Goal: Information Seeking & Learning: Learn about a topic

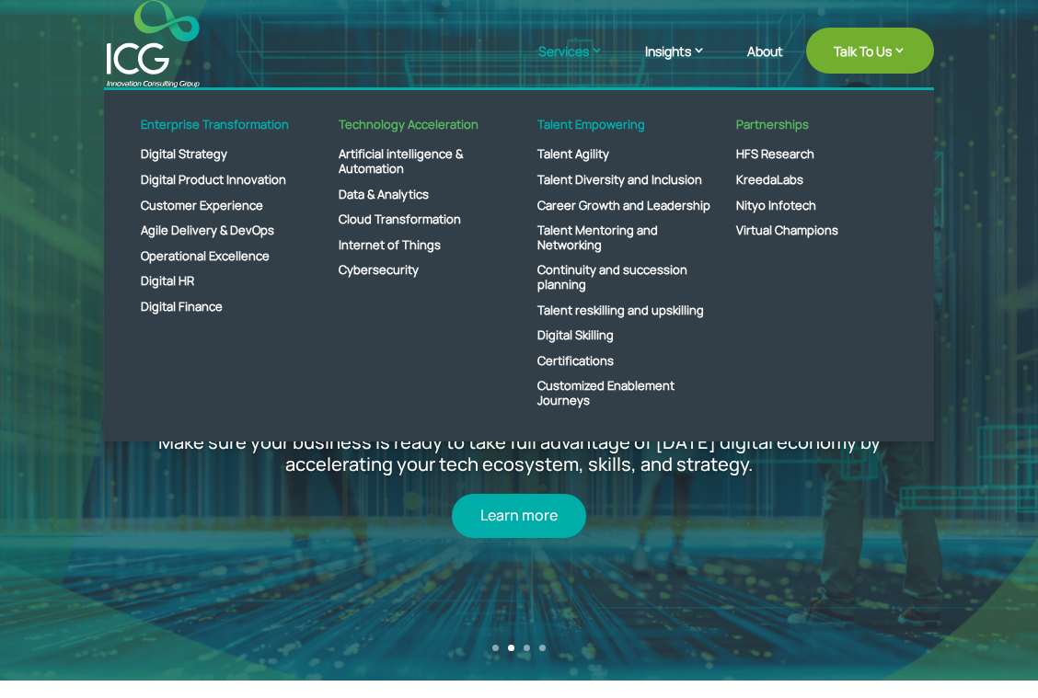
click at [560, 52] on link "Services" at bounding box center [580, 64] width 84 height 46
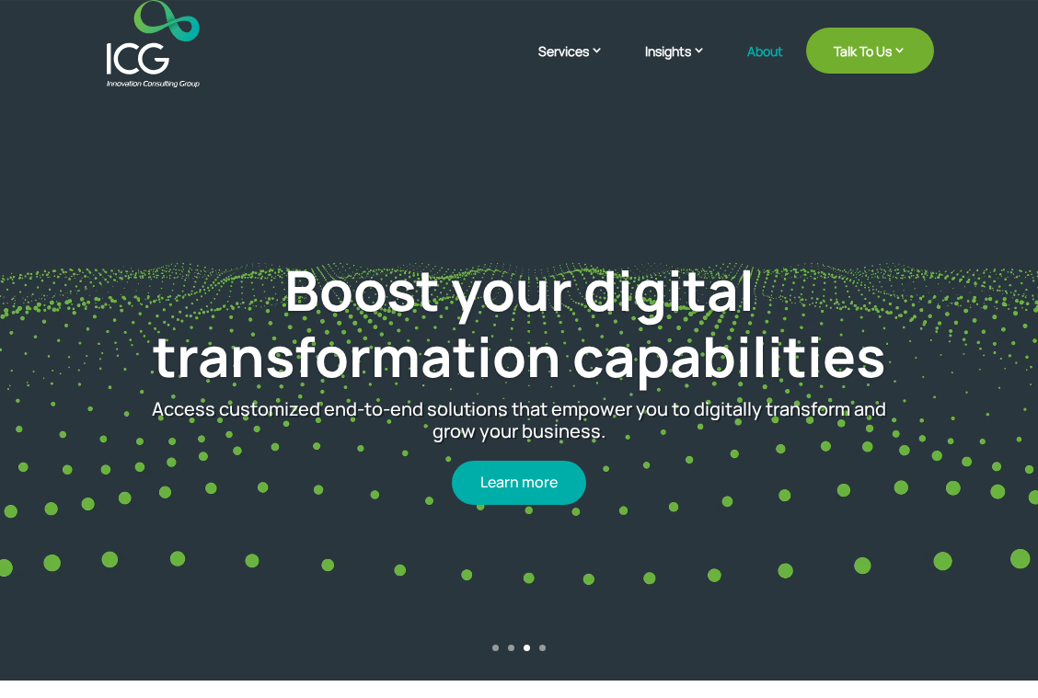
click at [622, 52] on link "About" at bounding box center [765, 65] width 36 height 43
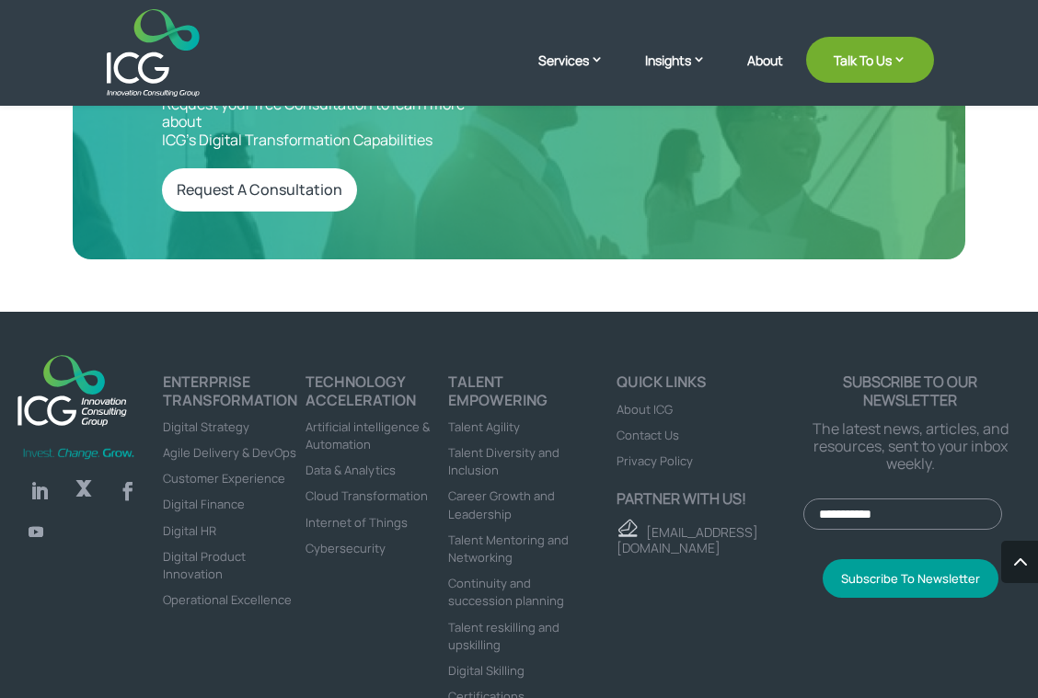
scroll to position [4615, 0]
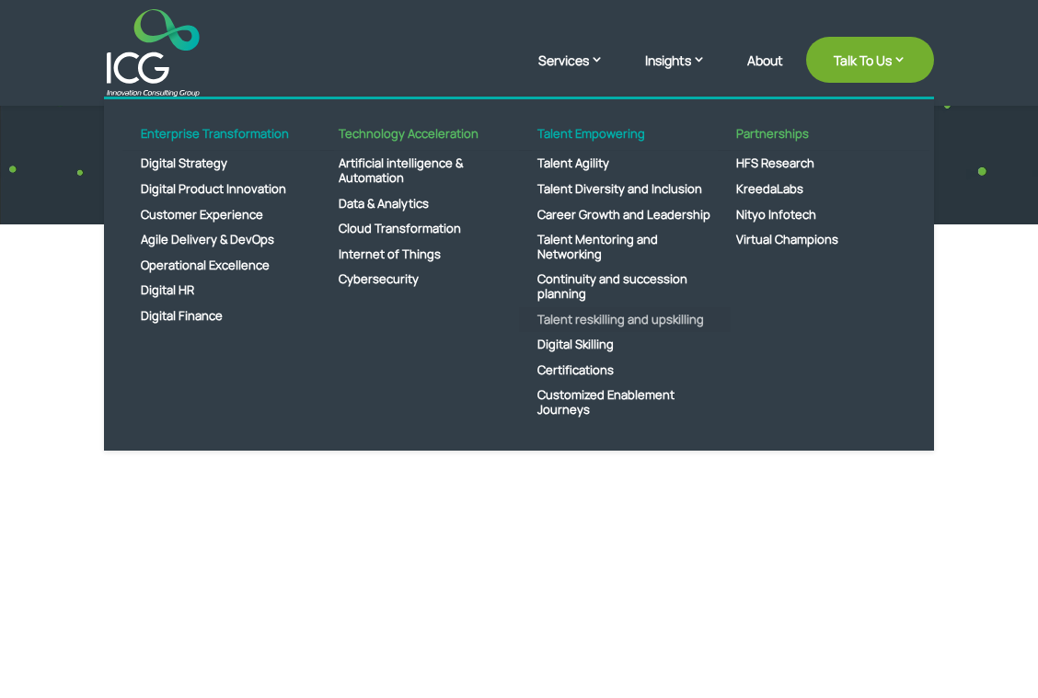
scroll to position [552, 0]
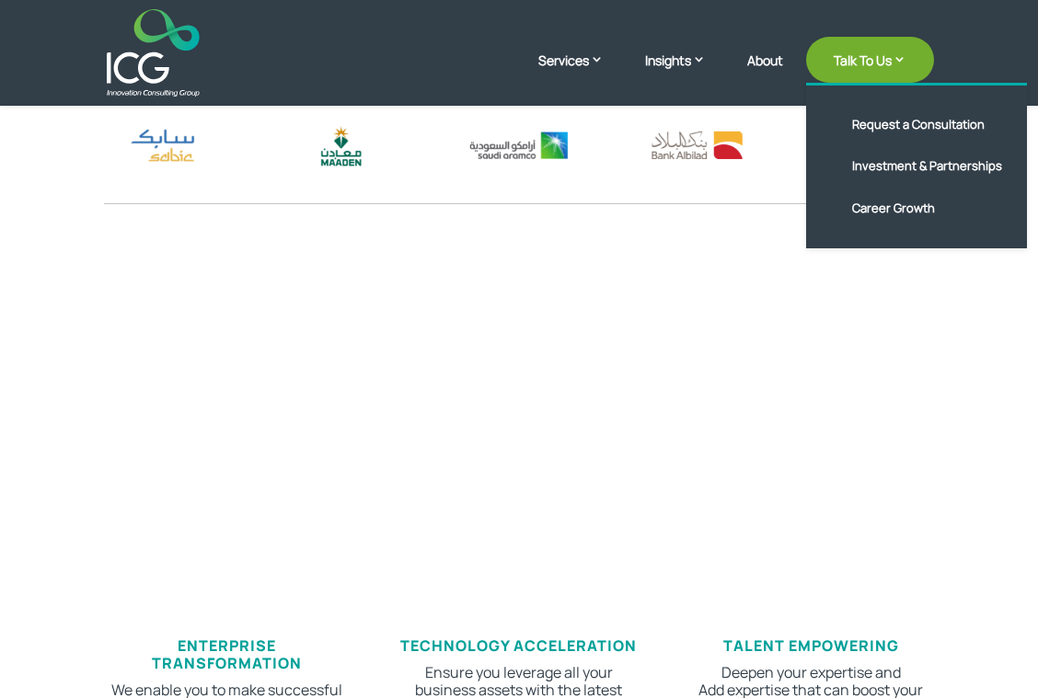
click at [865, 56] on link "Talk To Us" at bounding box center [870, 60] width 128 height 46
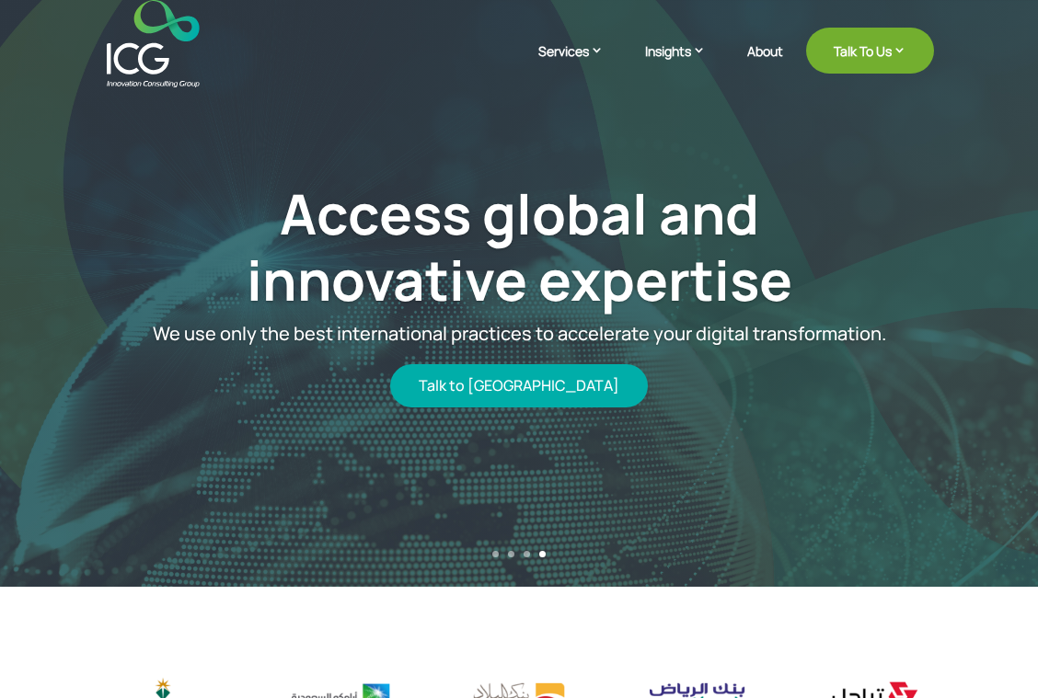
drag, startPoint x: 531, startPoint y: 383, endPoint x: 544, endPoint y: 385, distance: 13.0
click at [530, 384] on link "Talk to [GEOGRAPHIC_DATA]" at bounding box center [519, 385] width 258 height 43
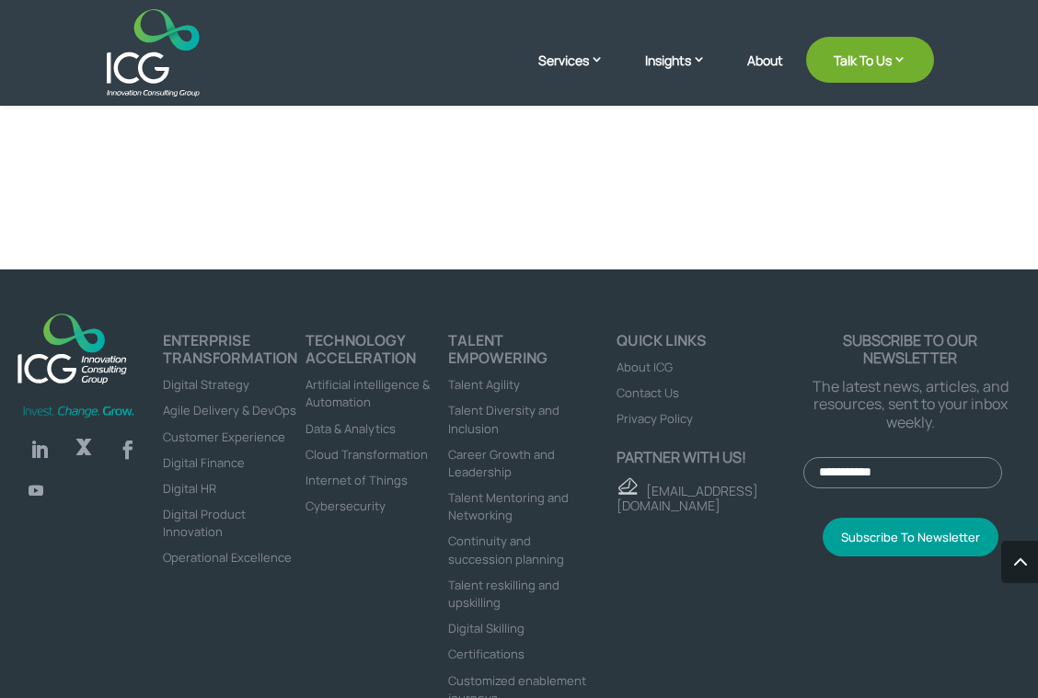
scroll to position [6214, 0]
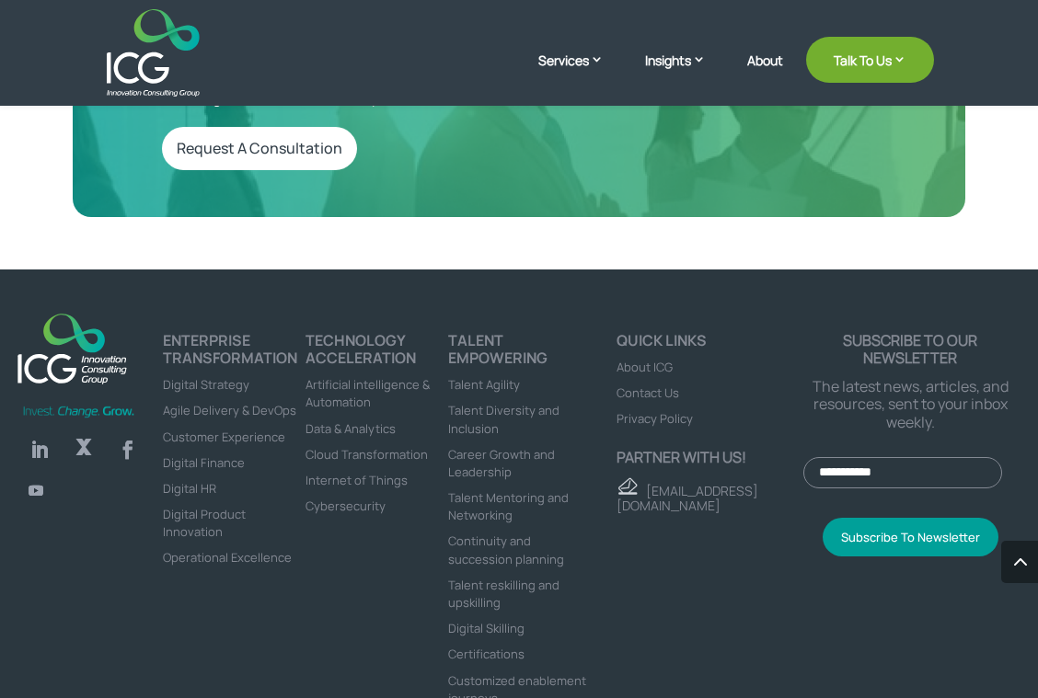
click at [40, 476] on link "Follow" at bounding box center [35, 490] width 29 height 29
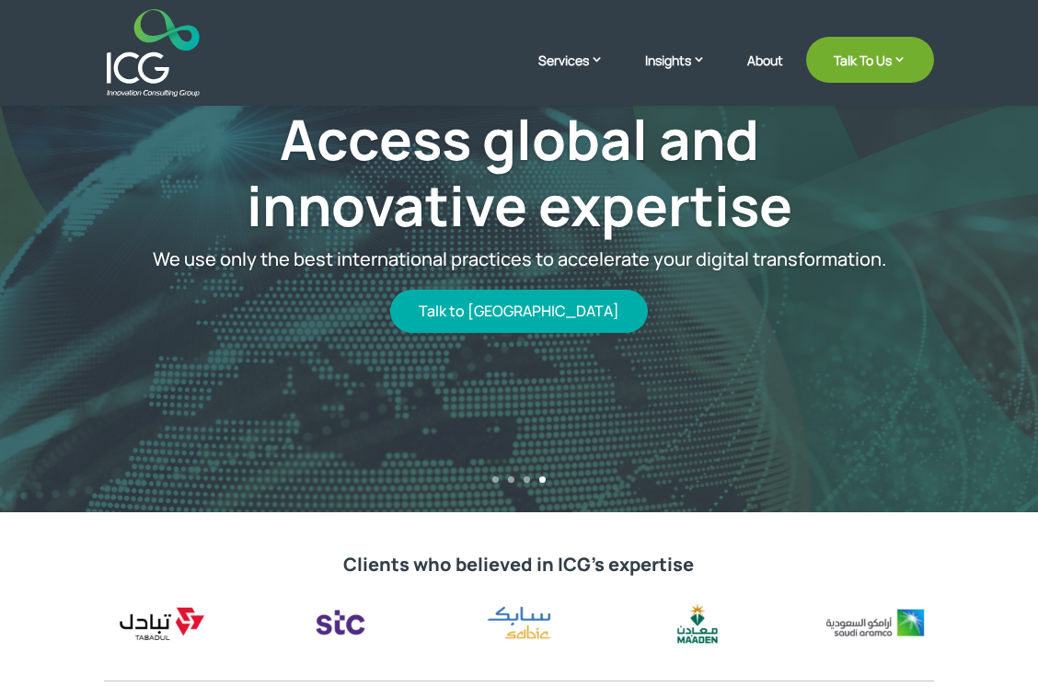
scroll to position [276, 0]
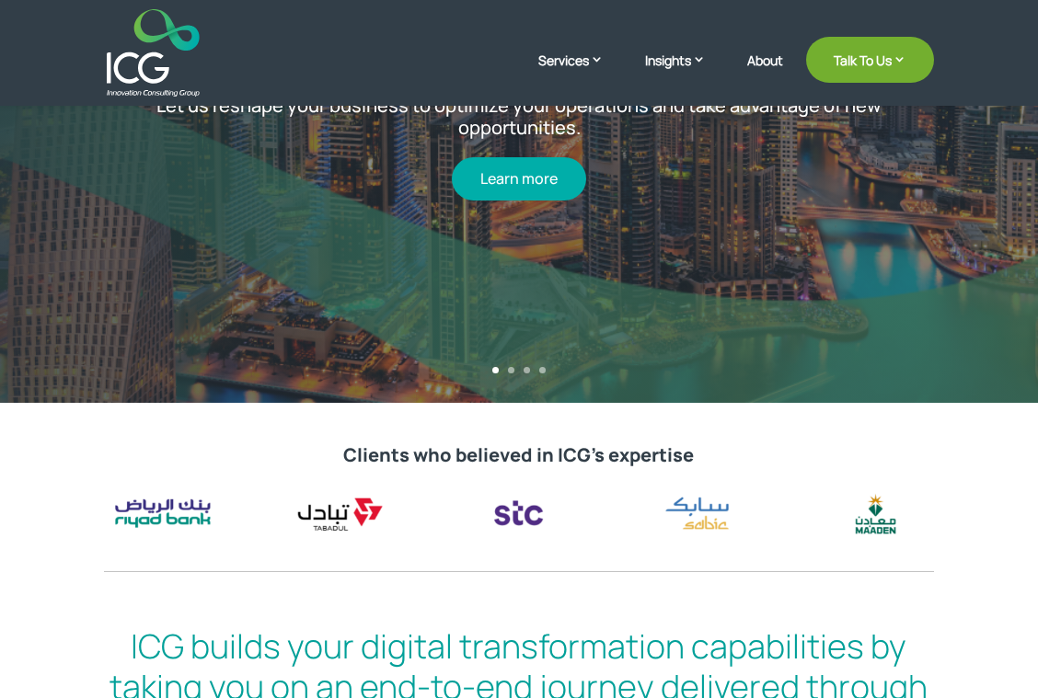
scroll to position [92, 0]
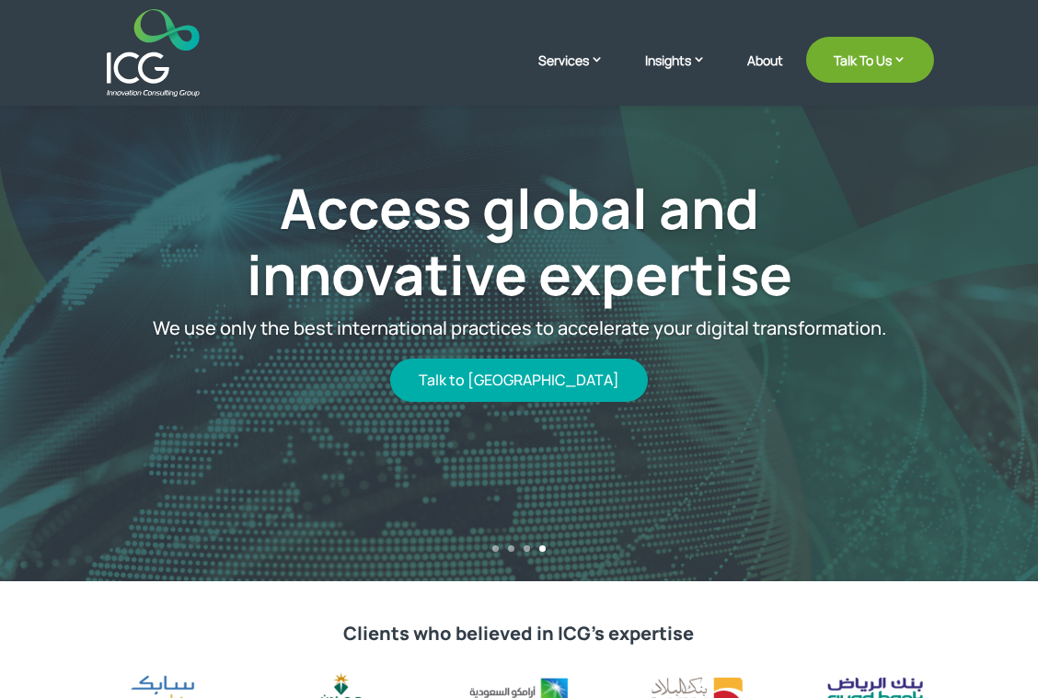
click at [828, 568] on div "Access global and innovative expertise We use only the best international pract…" at bounding box center [520, 287] width 914 height 587
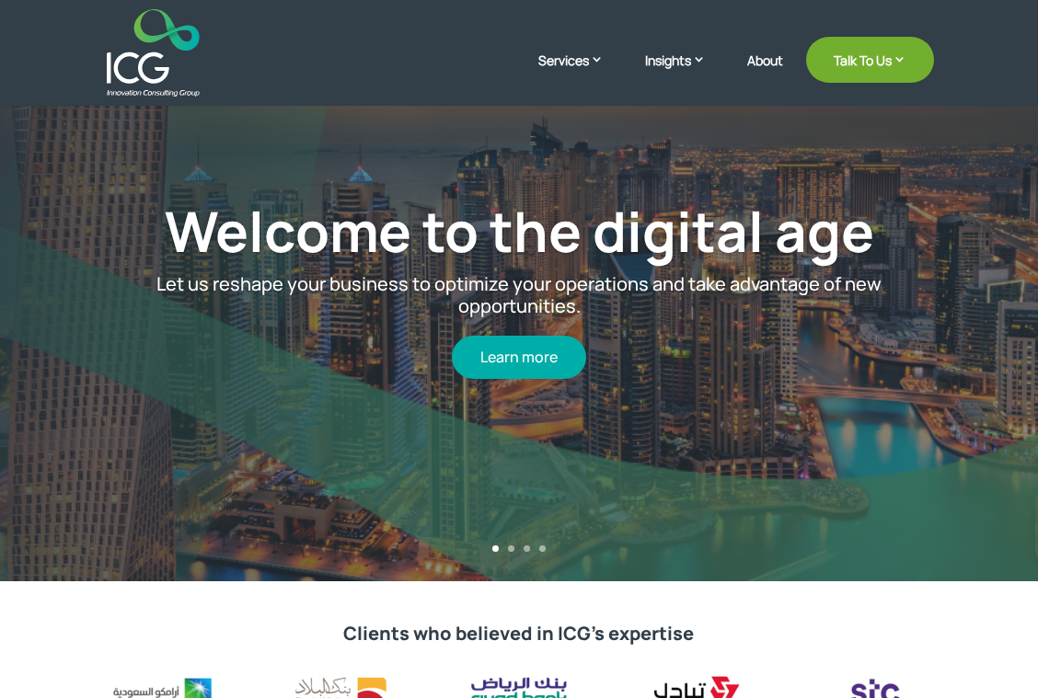
click at [290, 357] on div "Learn more" at bounding box center [518, 348] width 767 height 62
drag, startPoint x: 631, startPoint y: 380, endPoint x: 370, endPoint y: 386, distance: 261.4
click at [386, 386] on div "Welcome to the digital age Let us reshape your business to optimize your operat…" at bounding box center [520, 288] width 914 height 451
click at [611, 412] on div "Welcome to the digital age Let us reshape your business to optimize your operat…" at bounding box center [520, 288] width 914 height 451
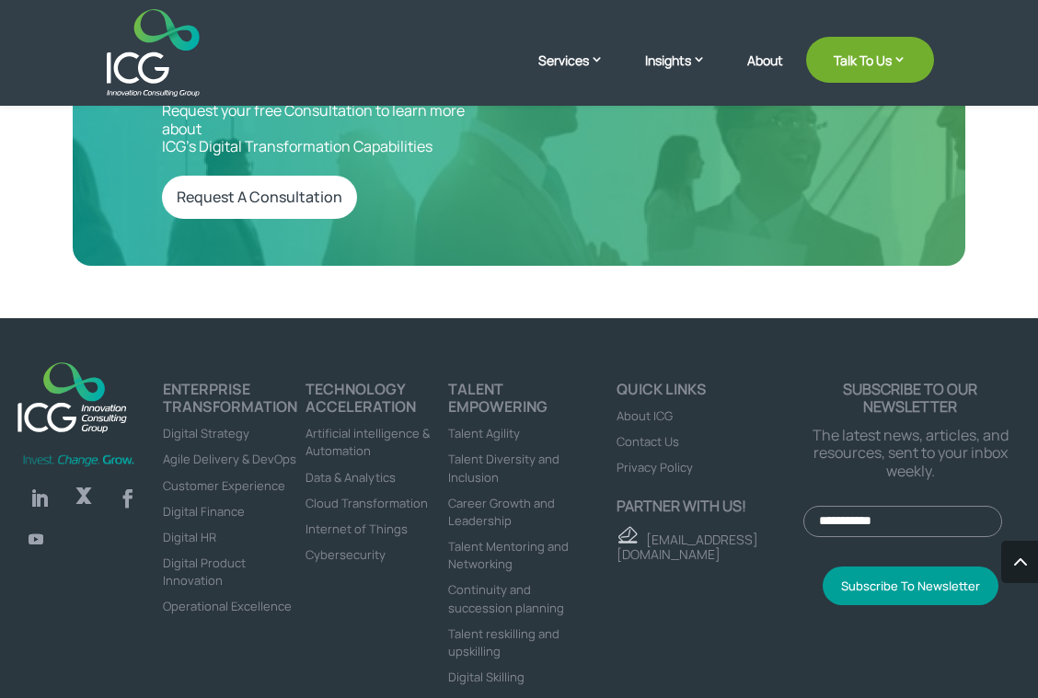
scroll to position [6214, 0]
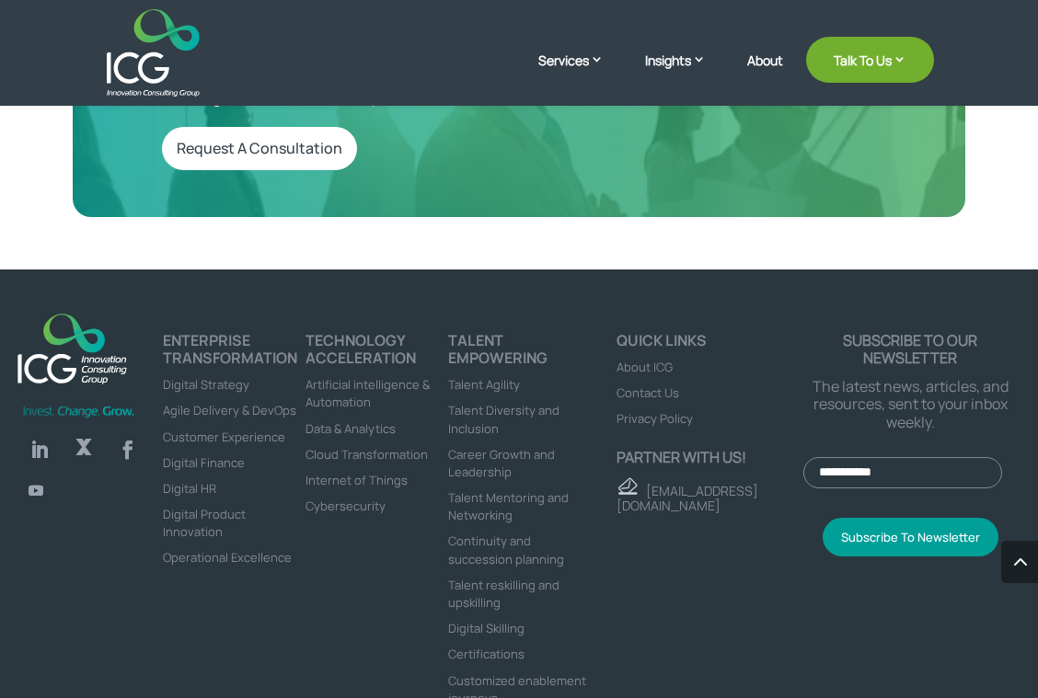
click at [651, 385] on span "Contact Us" at bounding box center [648, 393] width 63 height 17
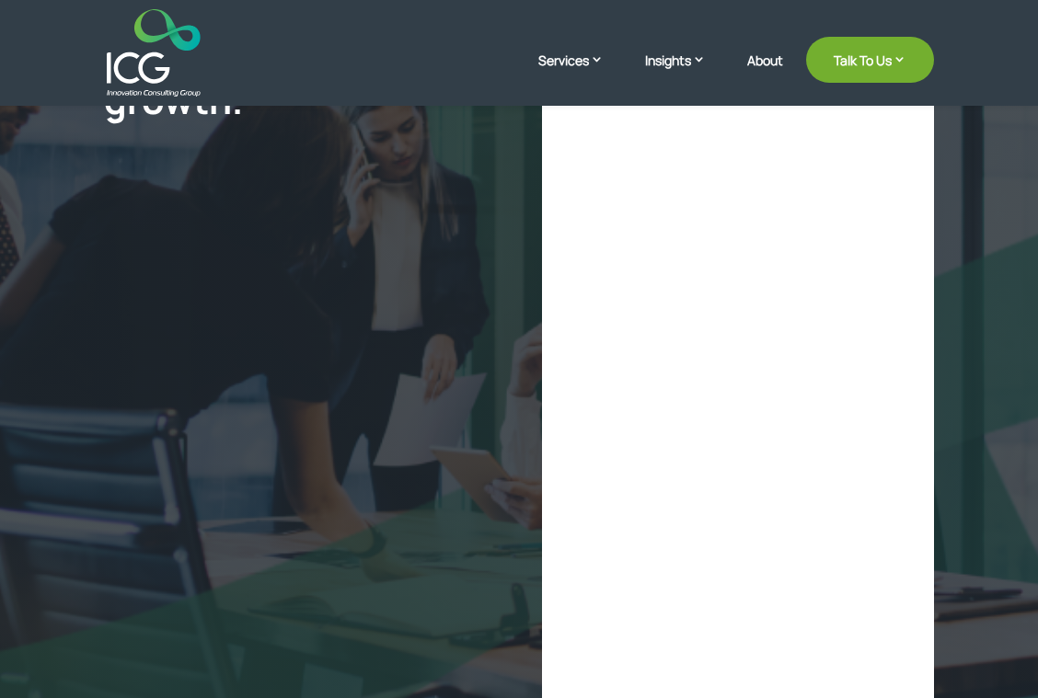
scroll to position [342, 0]
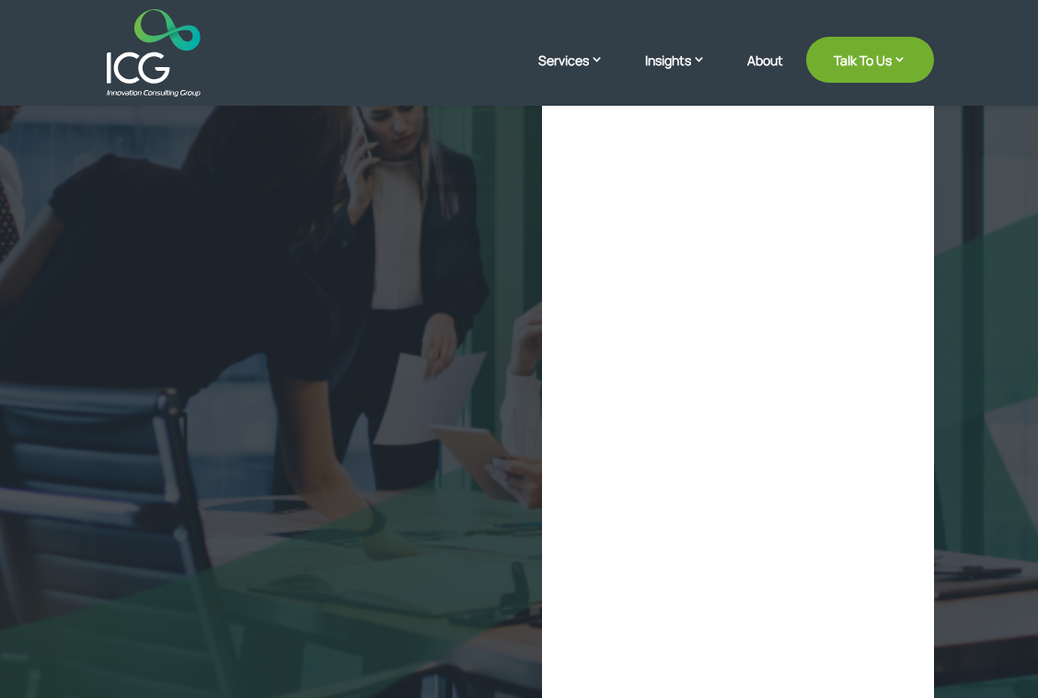
select select "**"
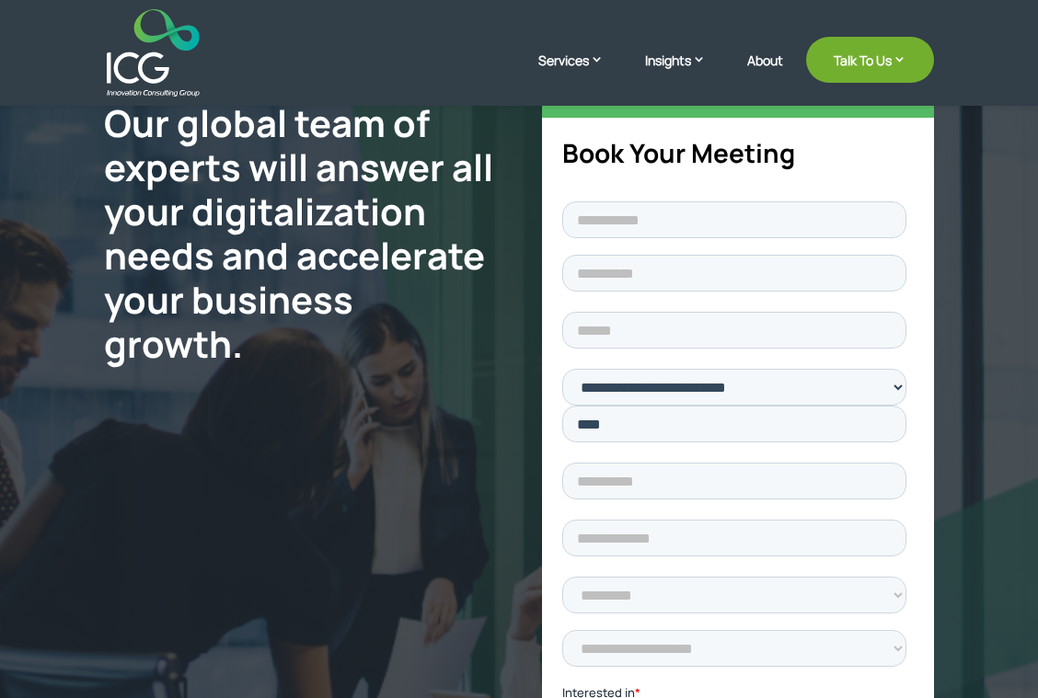
scroll to position [0, 0]
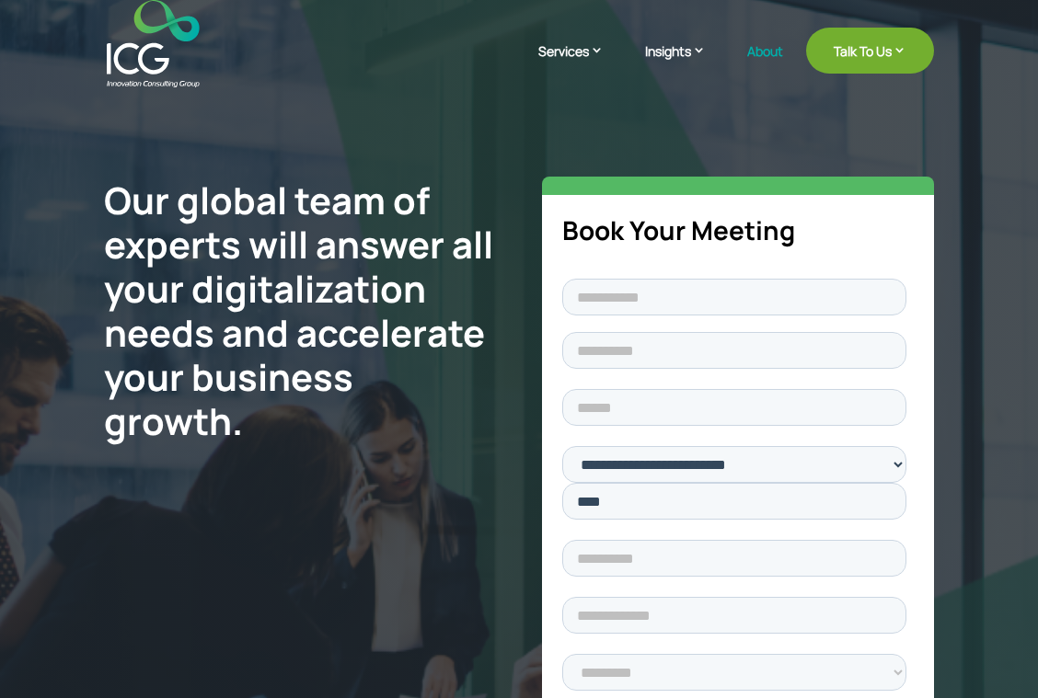
click at [758, 47] on link "About" at bounding box center [765, 65] width 36 height 43
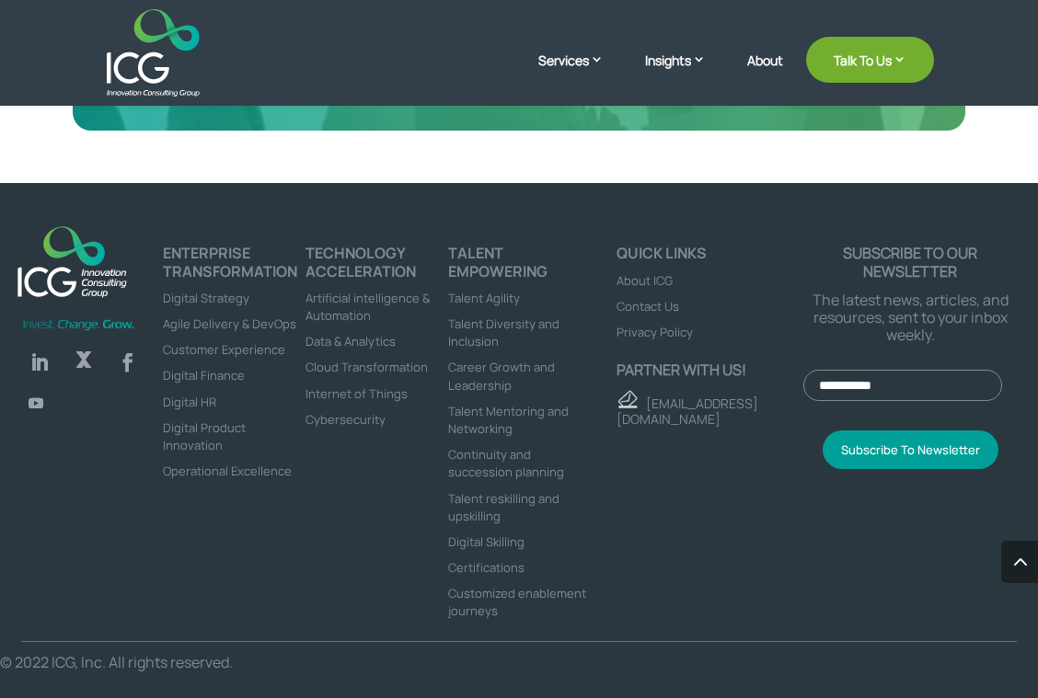
scroll to position [4892, 0]
click at [639, 272] on span "About ICG" at bounding box center [645, 280] width 56 height 17
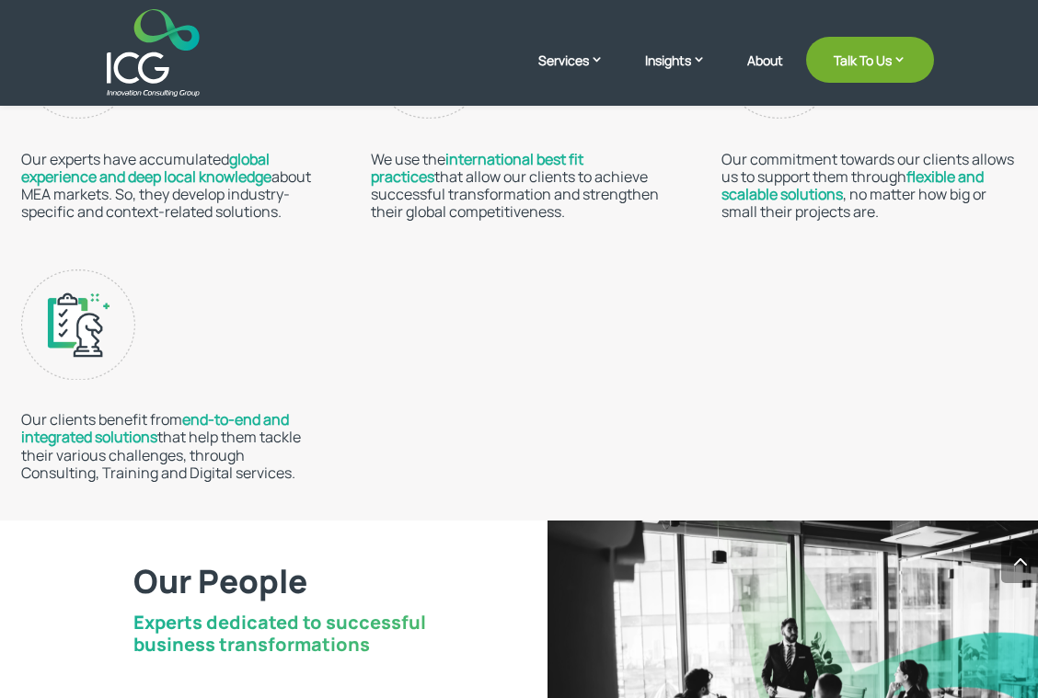
scroll to position [3221, 0]
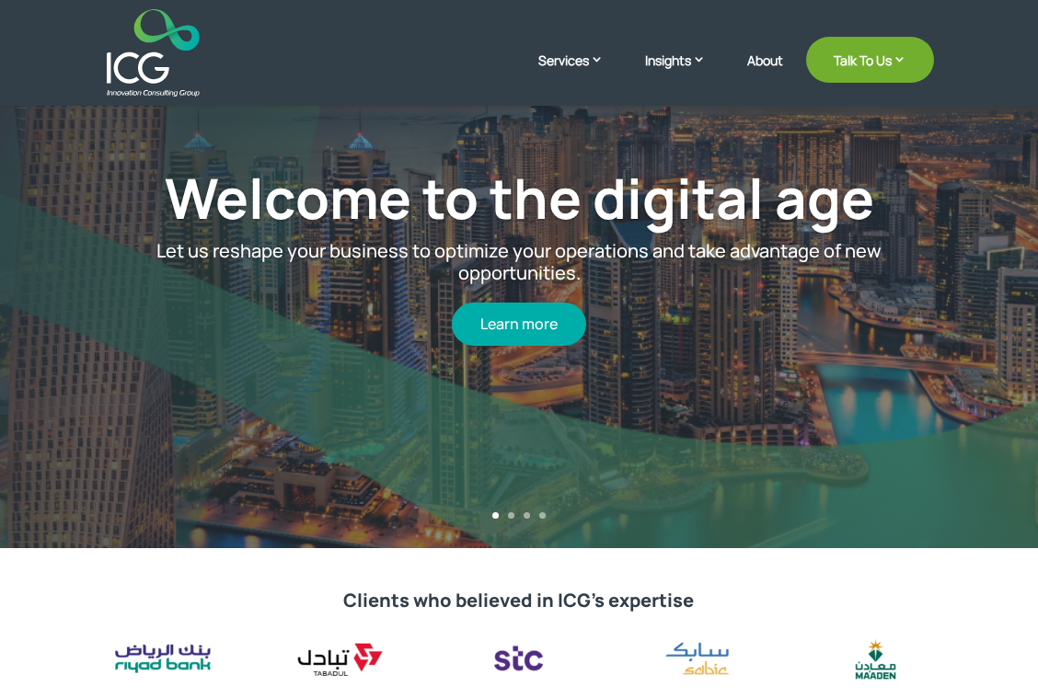
scroll to position [92, 0]
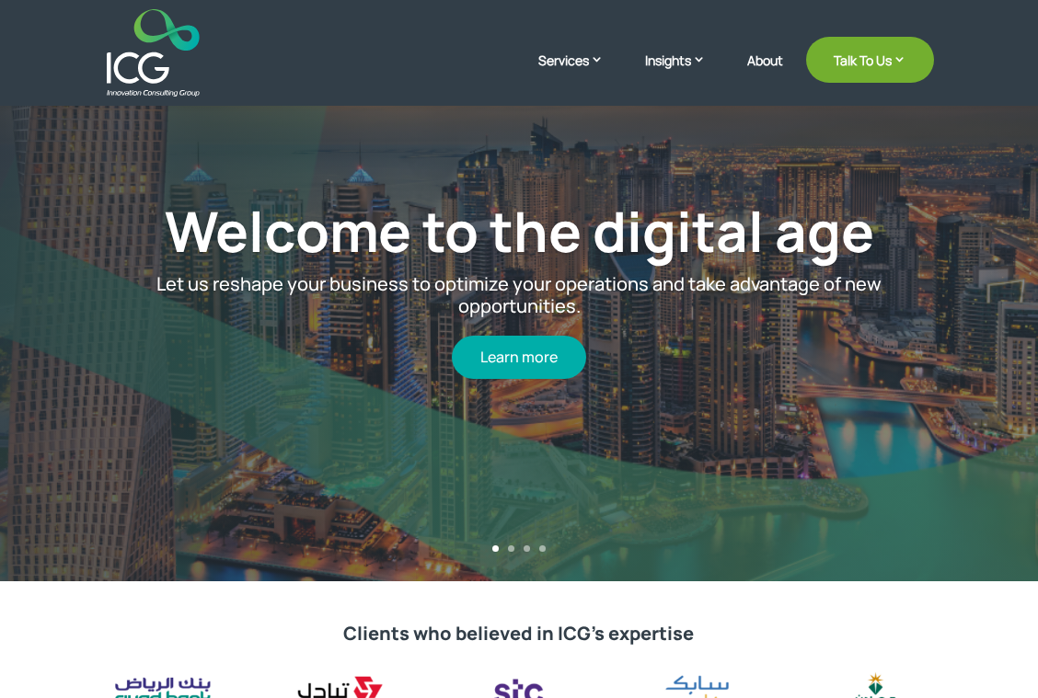
drag, startPoint x: 666, startPoint y: 378, endPoint x: 400, endPoint y: 385, distance: 266.0
click at [419, 385] on div "Welcome to the digital age Let us reshape your business to optimize your operat…" at bounding box center [520, 288] width 914 height 451
click at [563, 528] on div "Welcome to the digital age Let us reshape your business to optimize your operat…" at bounding box center [520, 287] width 914 height 587
click at [511, 547] on link "2" at bounding box center [511, 549] width 6 height 6
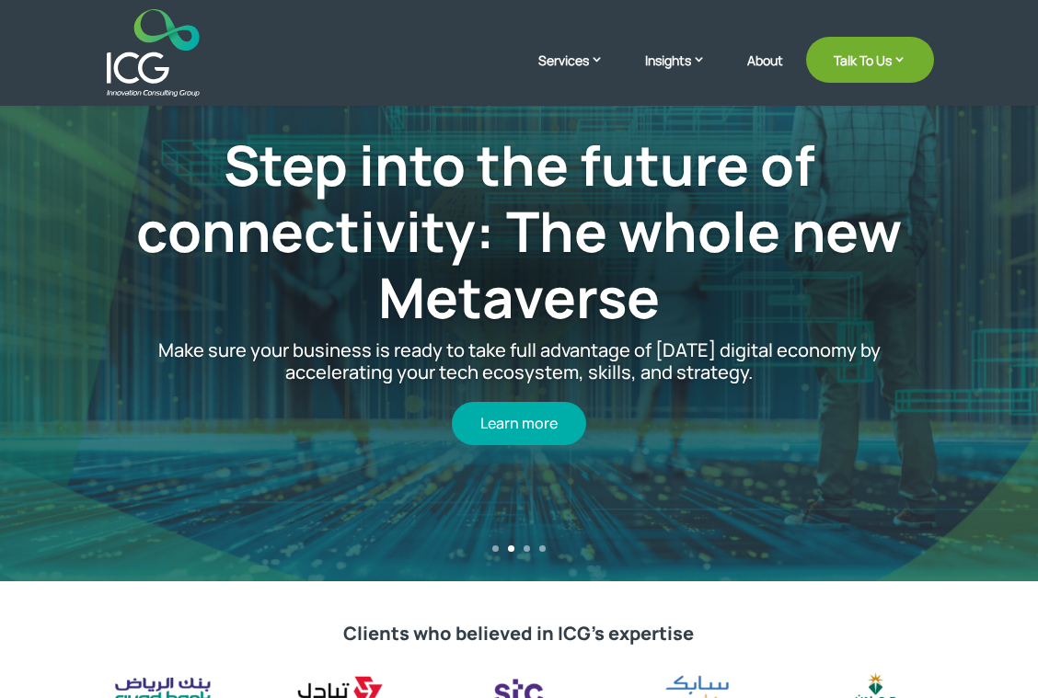
click at [528, 543] on div "Step into the future of connectivity: The whole new Metaverse Make sure your bu…" at bounding box center [520, 287] width 914 height 583
click at [525, 547] on link "3" at bounding box center [527, 549] width 6 height 6
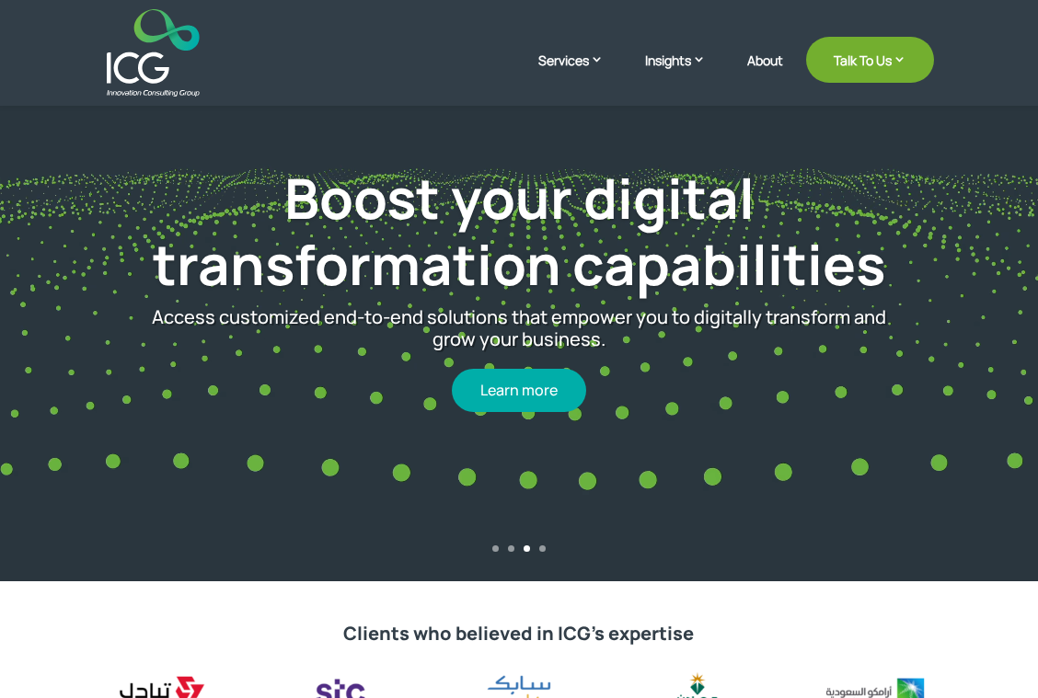
click at [539, 546] on div "1 2 3 4" at bounding box center [519, 554] width 1038 height 17
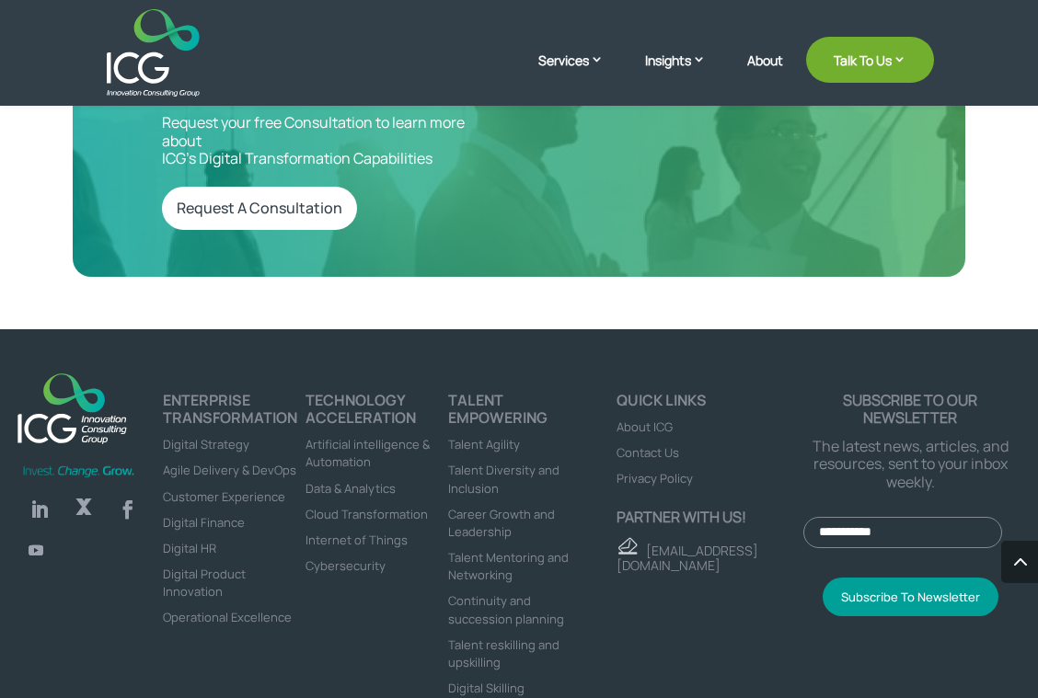
scroll to position [6213, 0]
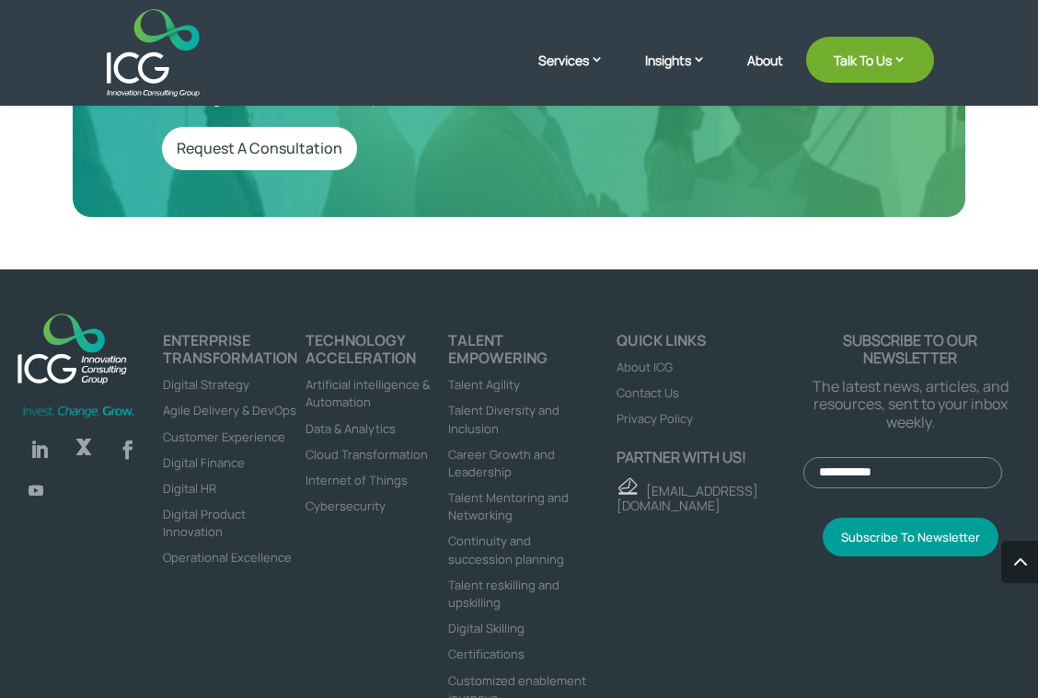
click at [848, 457] on input "Email *" at bounding box center [902, 472] width 199 height 31
click at [470, 673] on span "Customized enablement journeys" at bounding box center [517, 690] width 138 height 34
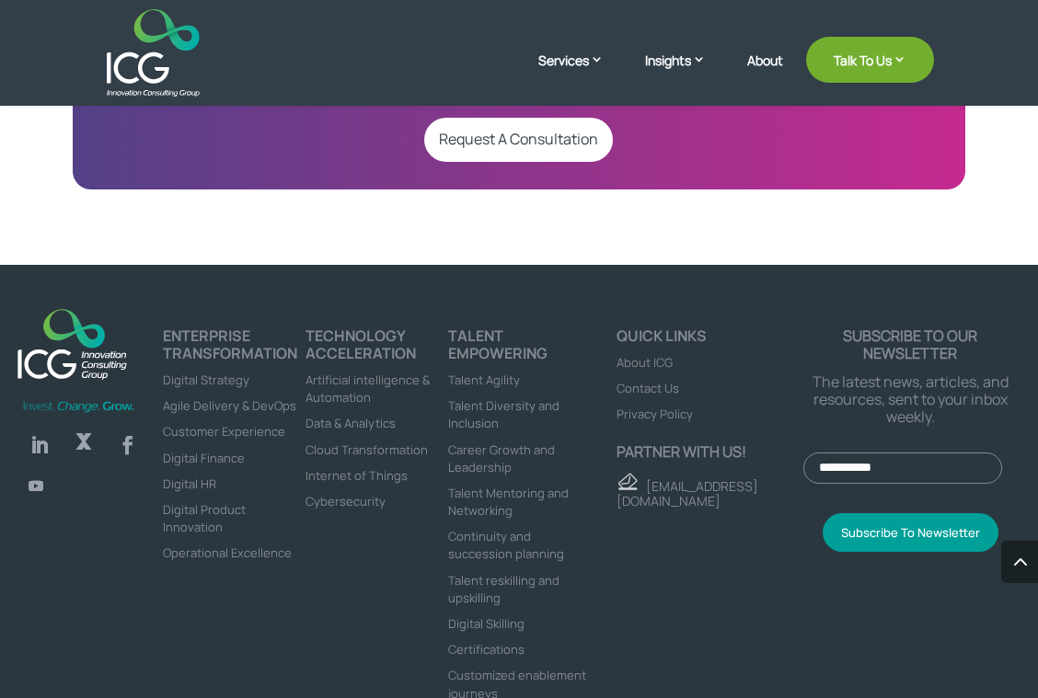
scroll to position [3772, 0]
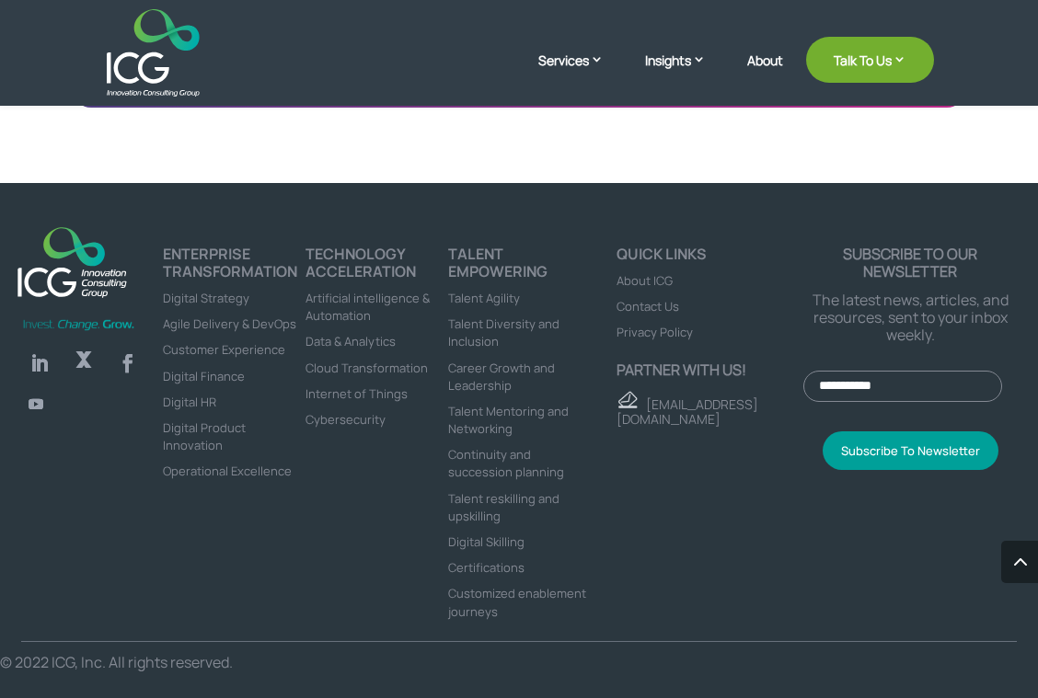
drag, startPoint x: 133, startPoint y: 42, endPoint x: 265, endPoint y: 57, distance: 132.4
click at [134, 42] on img at bounding box center [153, 52] width 93 height 87
click at [520, 63] on div at bounding box center [519, 52] width 830 height 87
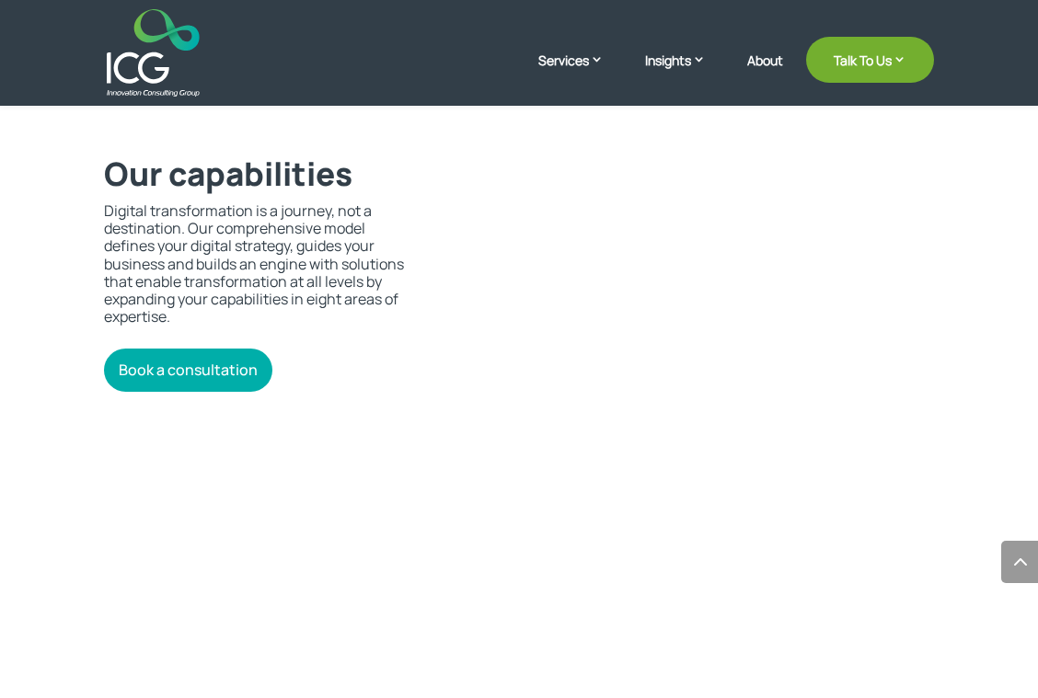
scroll to position [3405, 0]
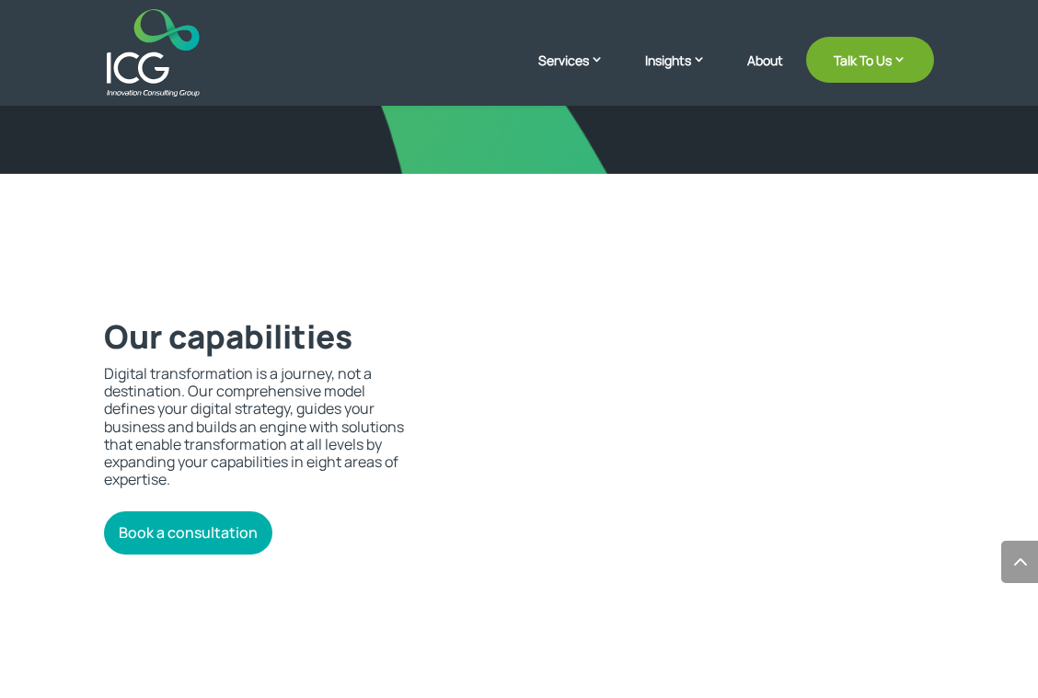
click at [1015, 562] on span at bounding box center [1019, 562] width 37 height 42
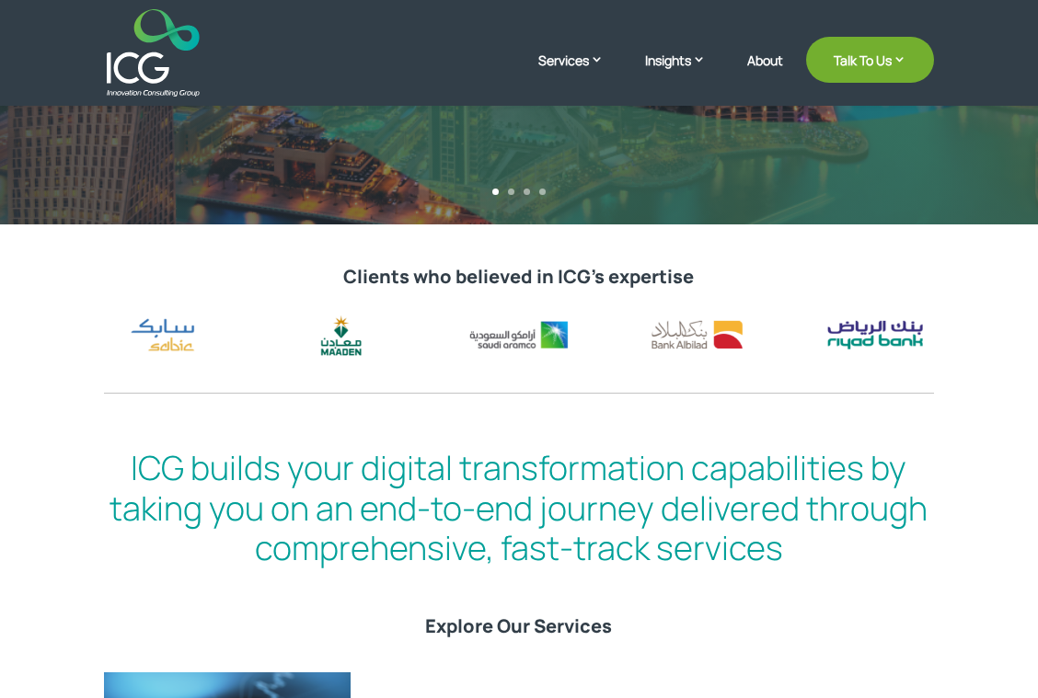
scroll to position [0, 0]
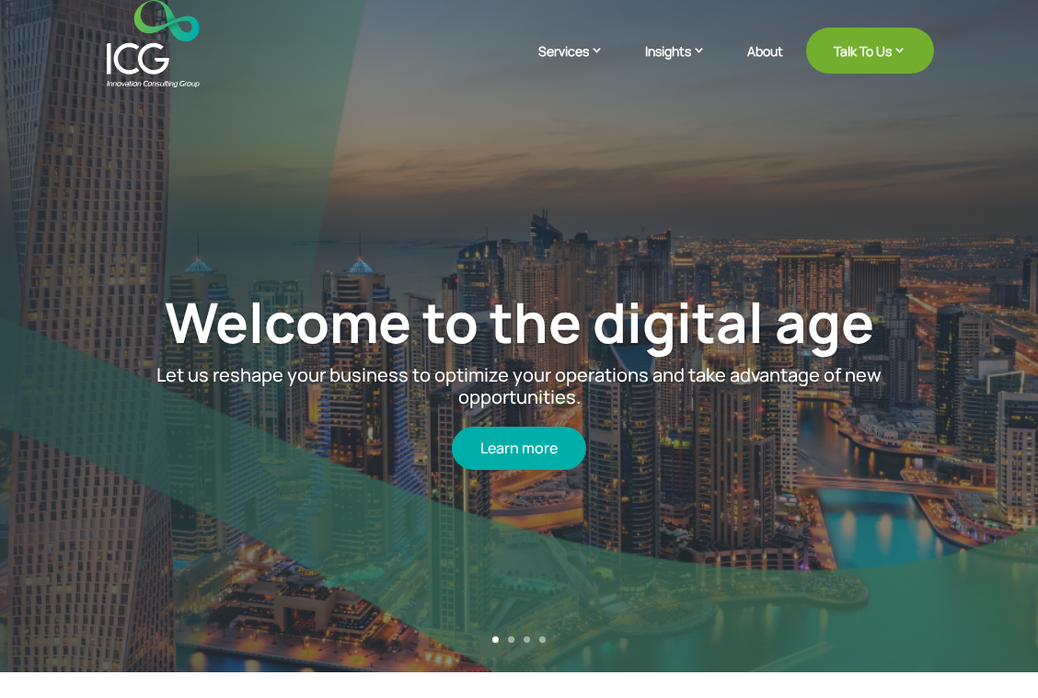
click at [783, 52] on li "About" at bounding box center [775, 65] width 56 height 43
click at [760, 41] on div at bounding box center [519, 43] width 830 height 87
click at [761, 49] on link "About" at bounding box center [765, 65] width 36 height 43
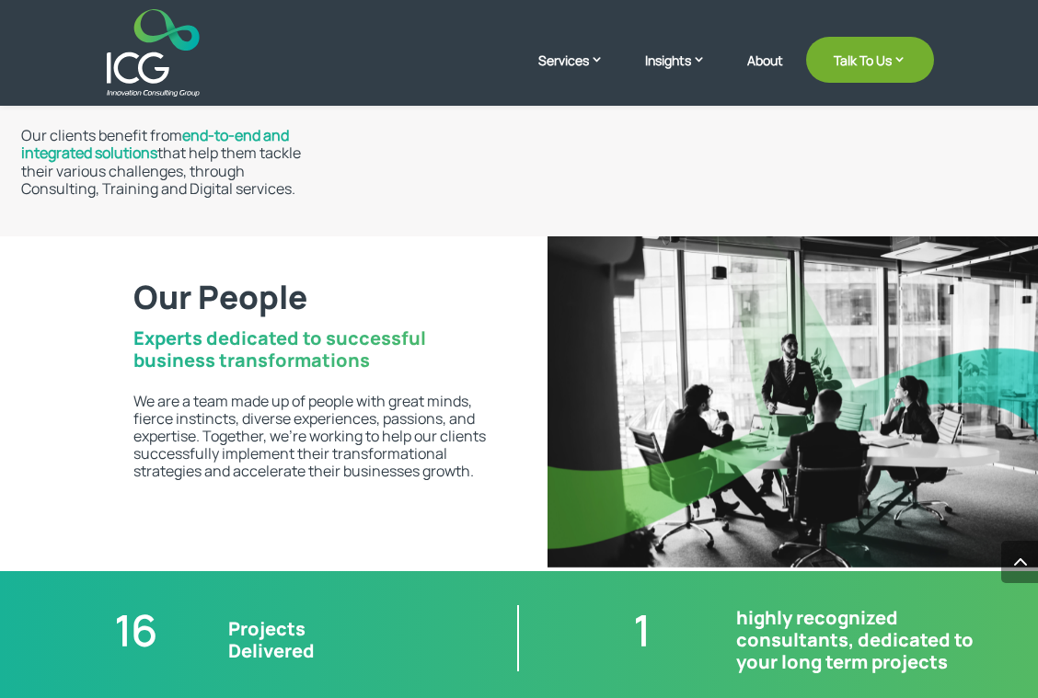
scroll to position [3497, 0]
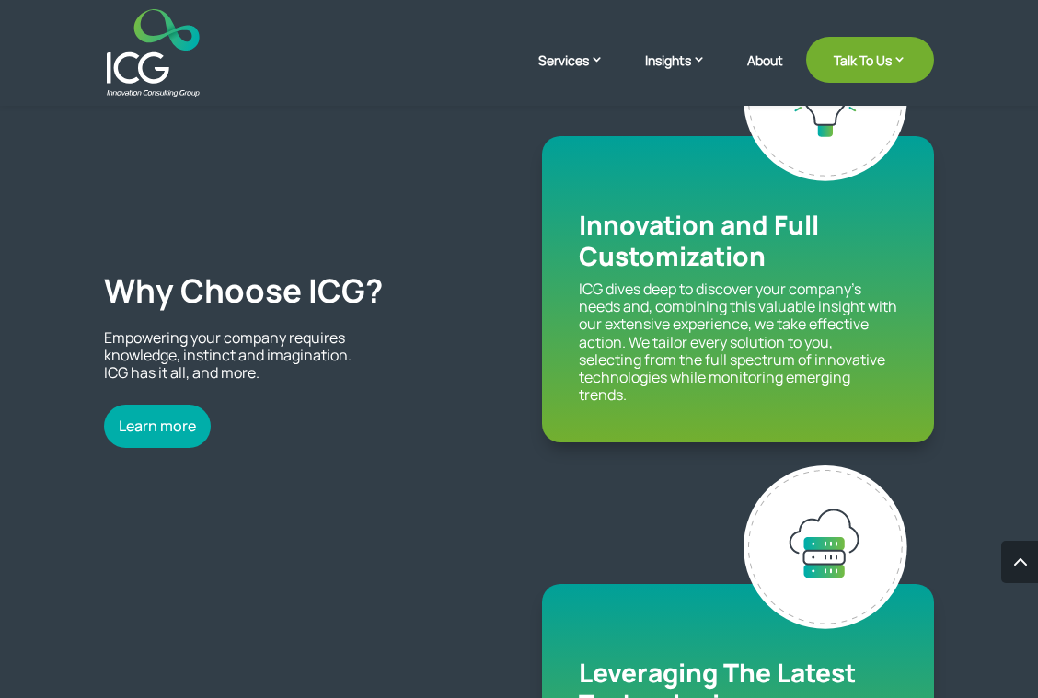
scroll to position [1932, 0]
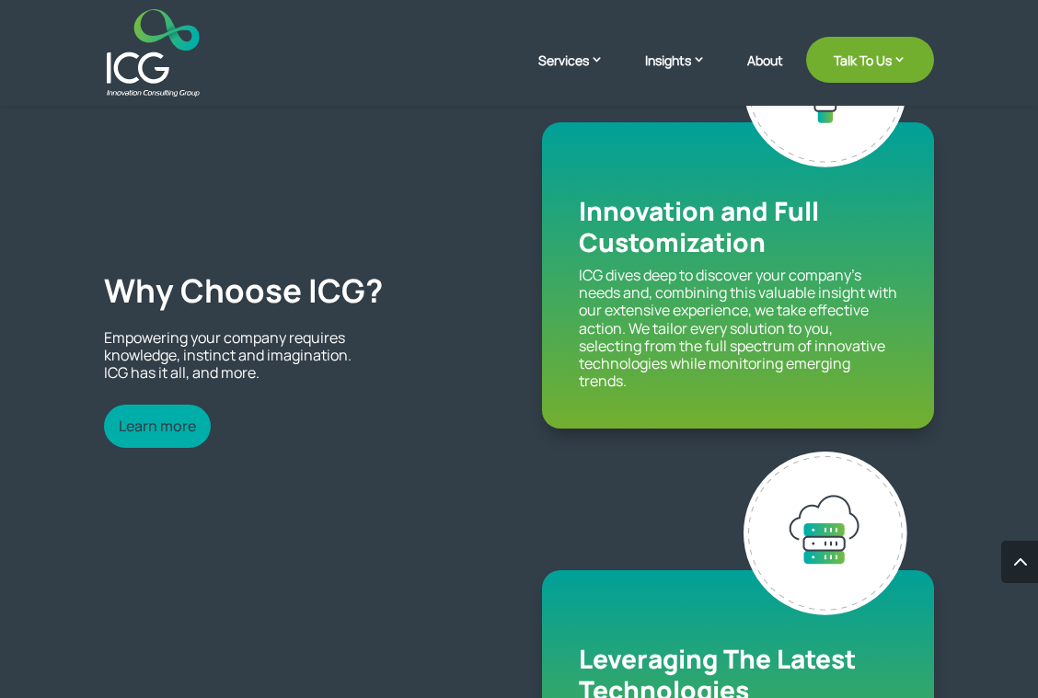
click at [168, 429] on link "Learn more" at bounding box center [157, 426] width 107 height 43
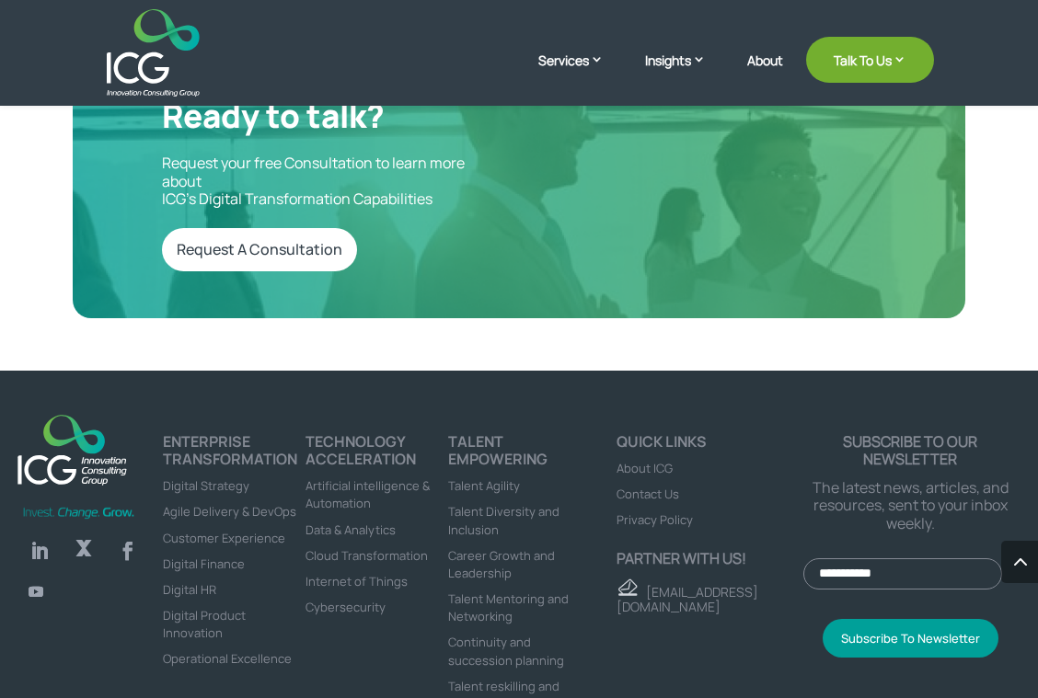
scroll to position [6146, 0]
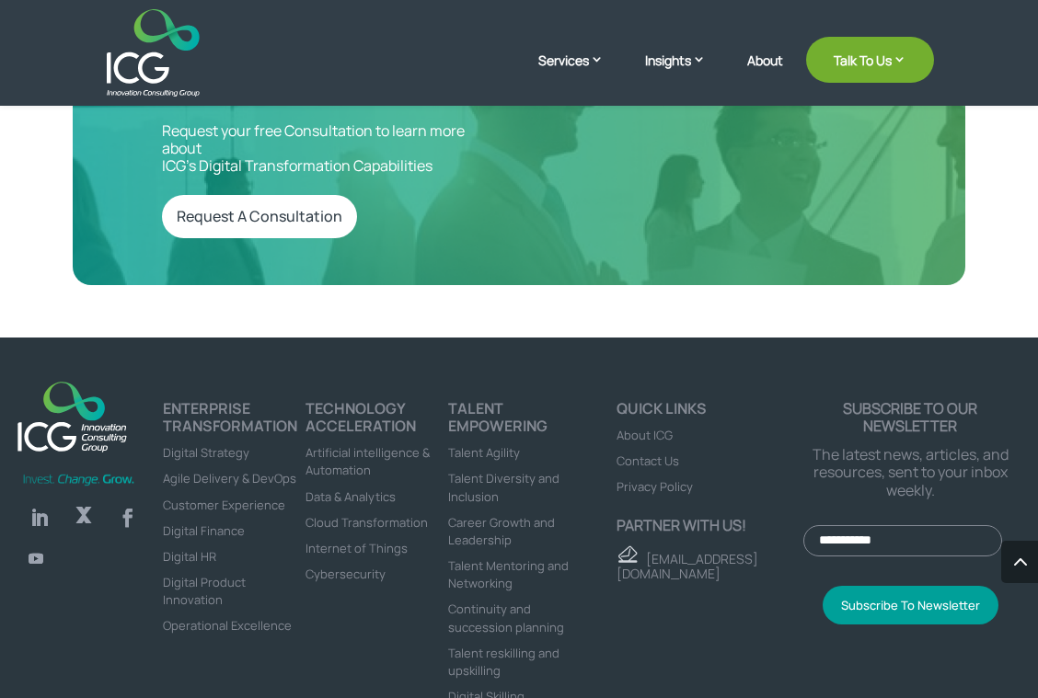
click at [86, 500] on link "Follow" at bounding box center [83, 518] width 37 height 37
